Goal: Information Seeking & Learning: Learn about a topic

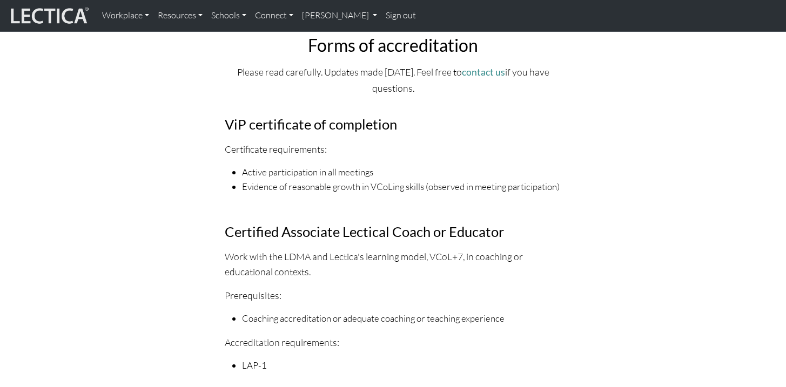
scroll to position [82, 0]
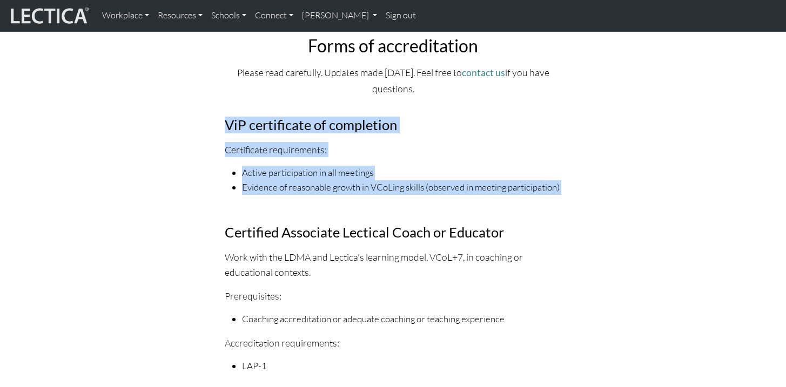
drag, startPoint x: 221, startPoint y: 122, endPoint x: 586, endPoint y: 201, distance: 373.6
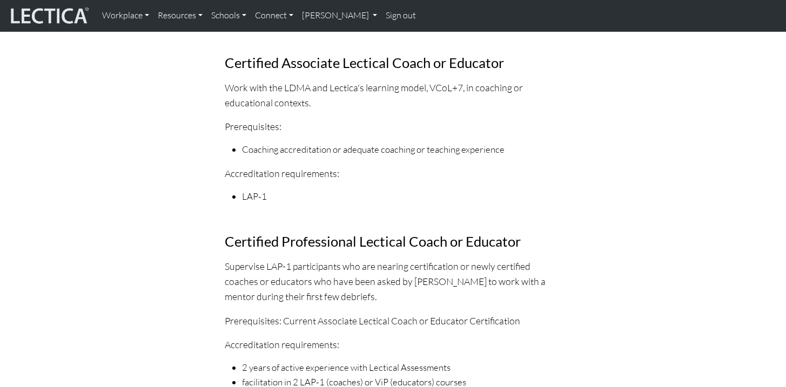
scroll to position [303, 0]
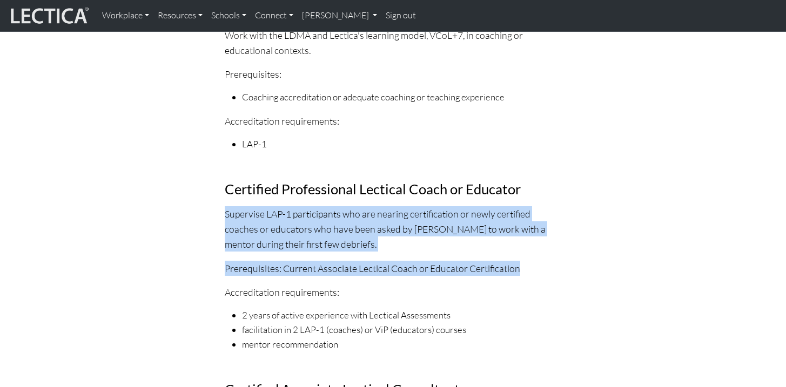
drag, startPoint x: 224, startPoint y: 214, endPoint x: 584, endPoint y: 267, distance: 364.1
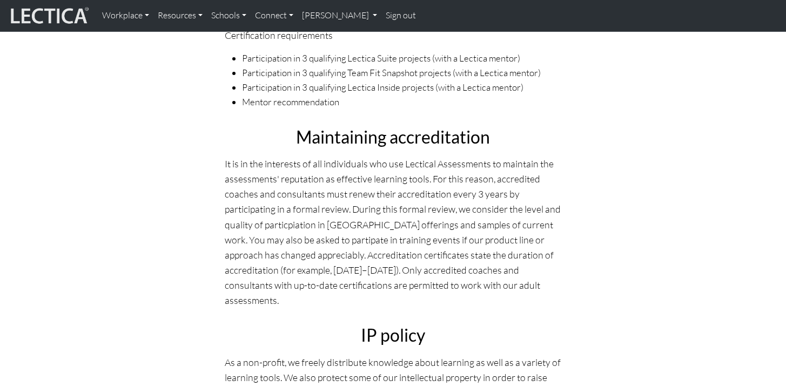
scroll to position [1902, 0]
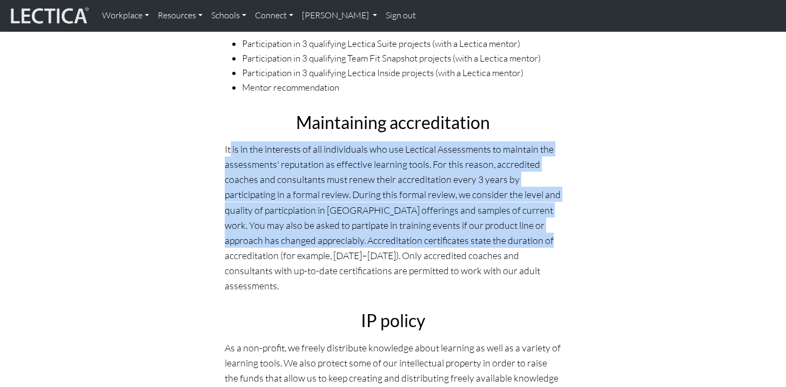
drag, startPoint x: 231, startPoint y: 150, endPoint x: 522, endPoint y: 242, distance: 305.2
click at [522, 242] on p "It is in the interests of all individuals who use Lectical Assessments to maint…" at bounding box center [393, 217] width 337 height 152
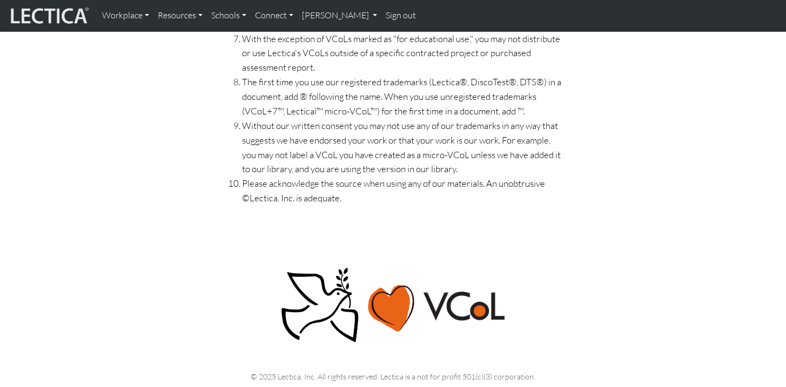
scroll to position [2776, 0]
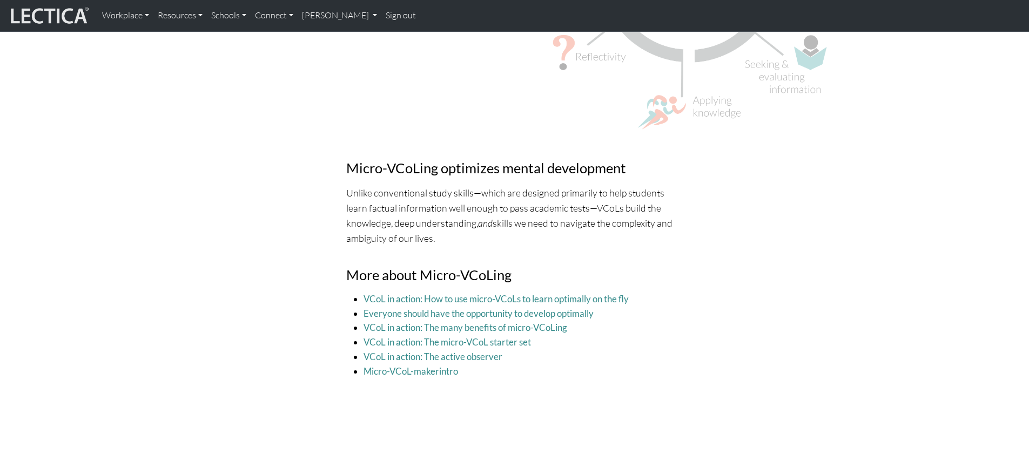
scroll to position [3796, 0]
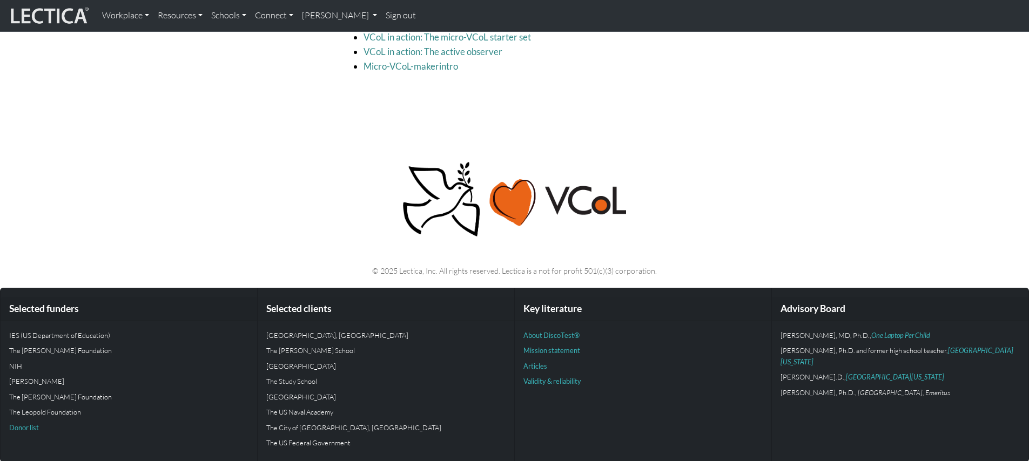
click at [714, 208] on p at bounding box center [515, 199] width 700 height 78
